Goal: Check status: Check status

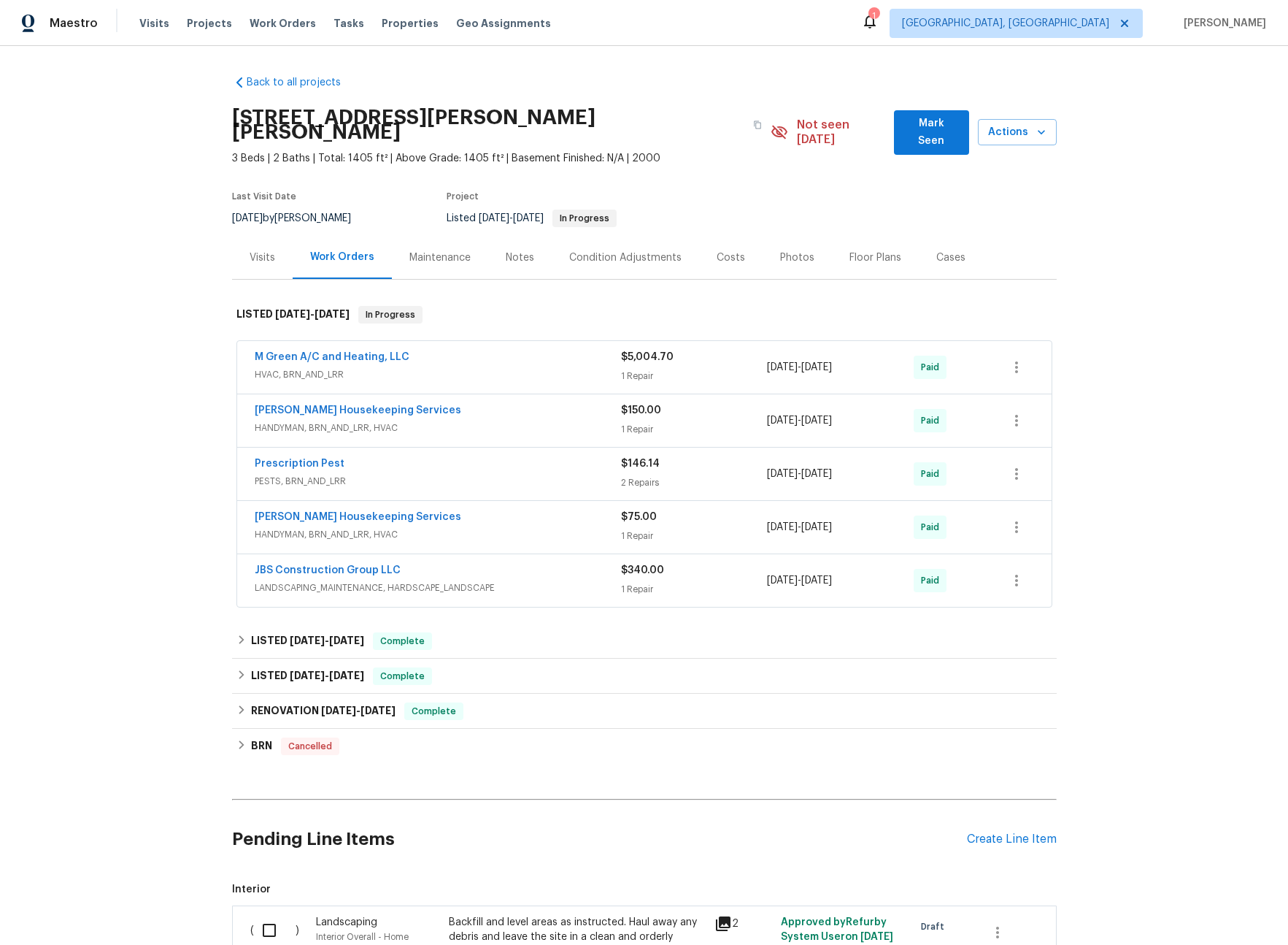
click at [268, 245] on div "Visits" at bounding box center [262, 257] width 60 height 43
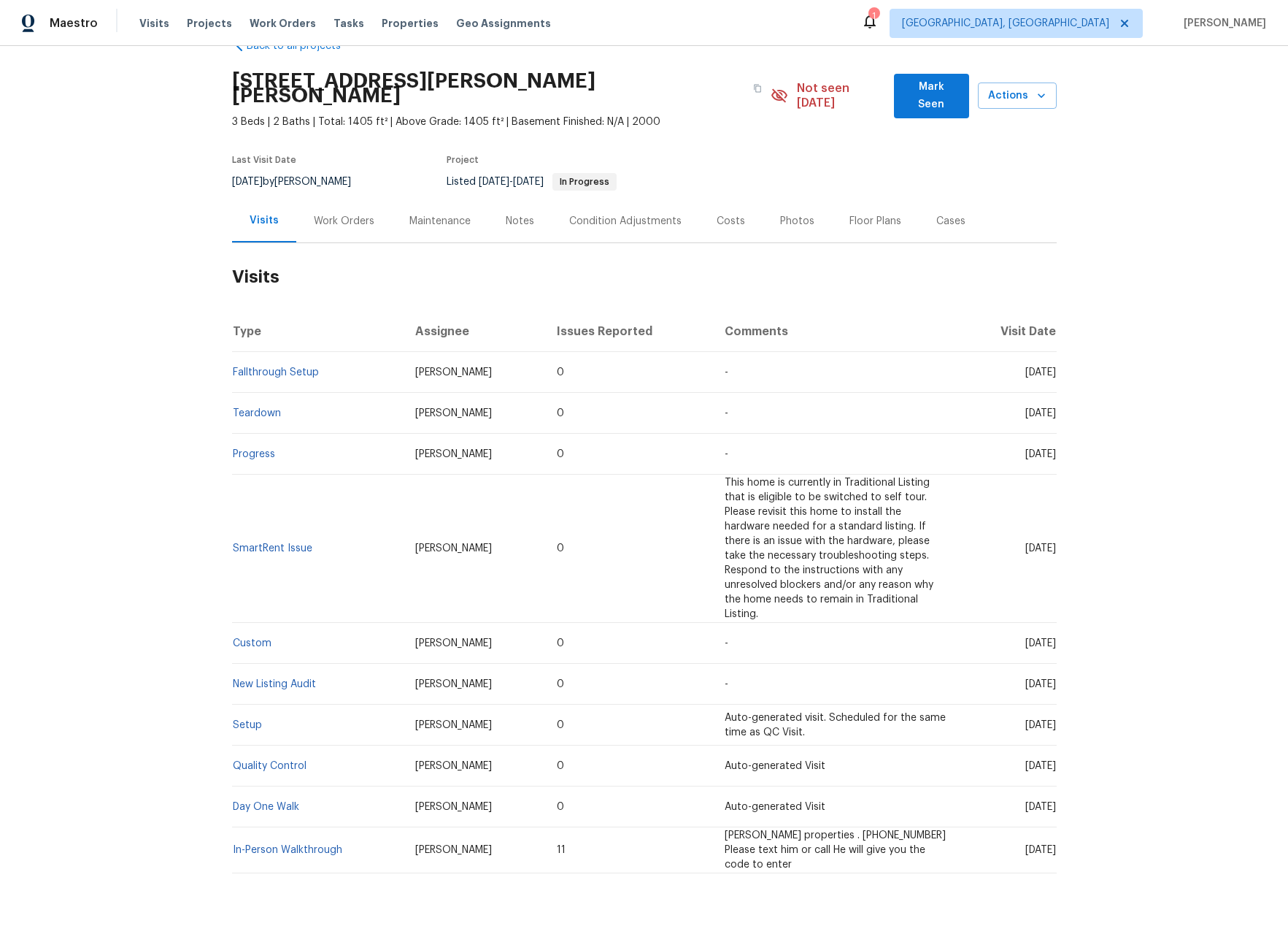
scroll to position [46, 0]
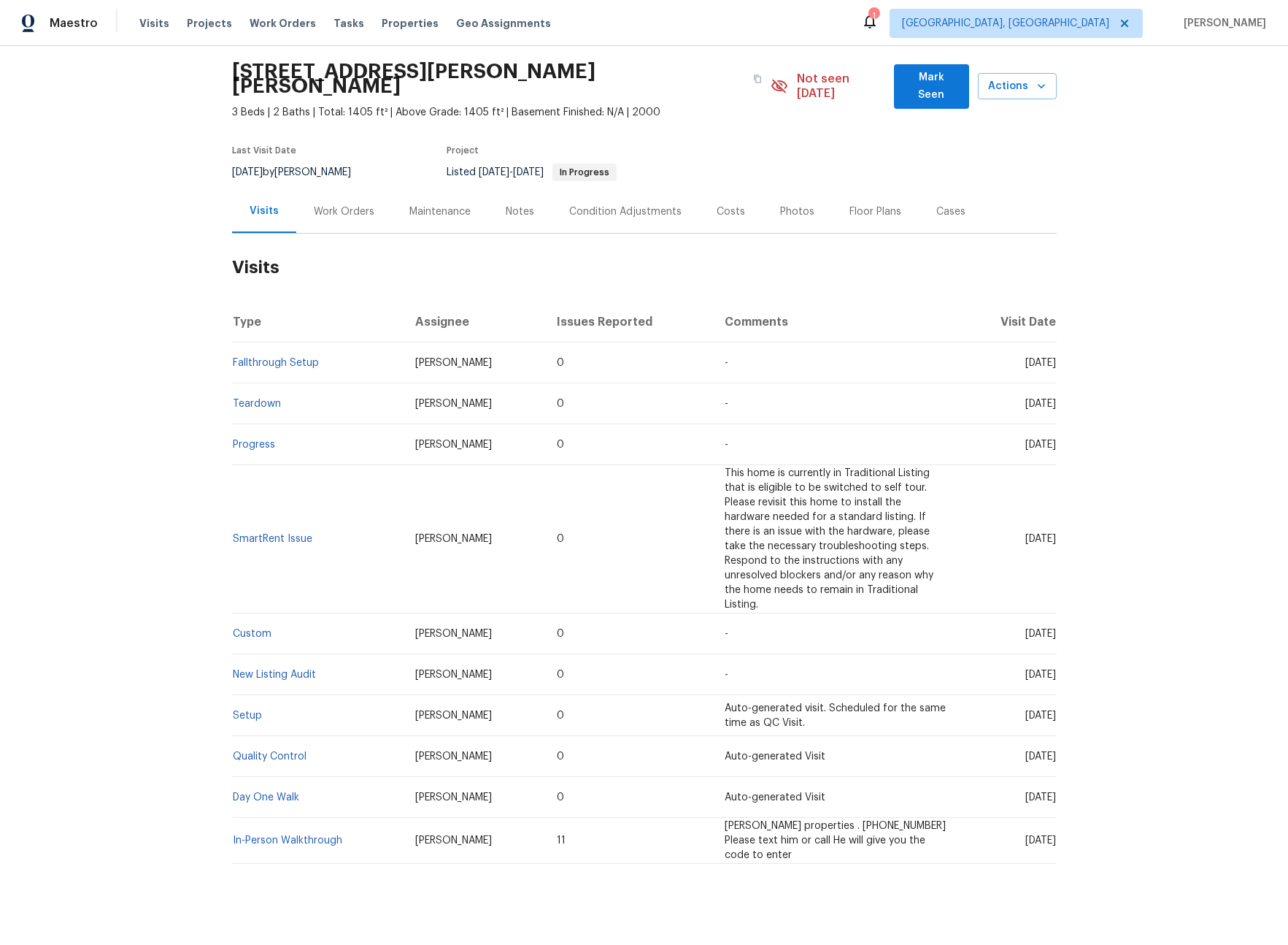
click at [444, 539] on td "[PERSON_NAME]" at bounding box center [474, 539] width 142 height 149
click at [635, 525] on td "0" at bounding box center [629, 539] width 168 height 149
click at [727, 503] on span "This home is currently in Traditional Listing that is eligible to be switched t…" at bounding box center [829, 538] width 209 height 142
click at [292, 534] on link "SmartRent Issue" at bounding box center [273, 538] width 80 height 10
